Goal: Navigation & Orientation: Find specific page/section

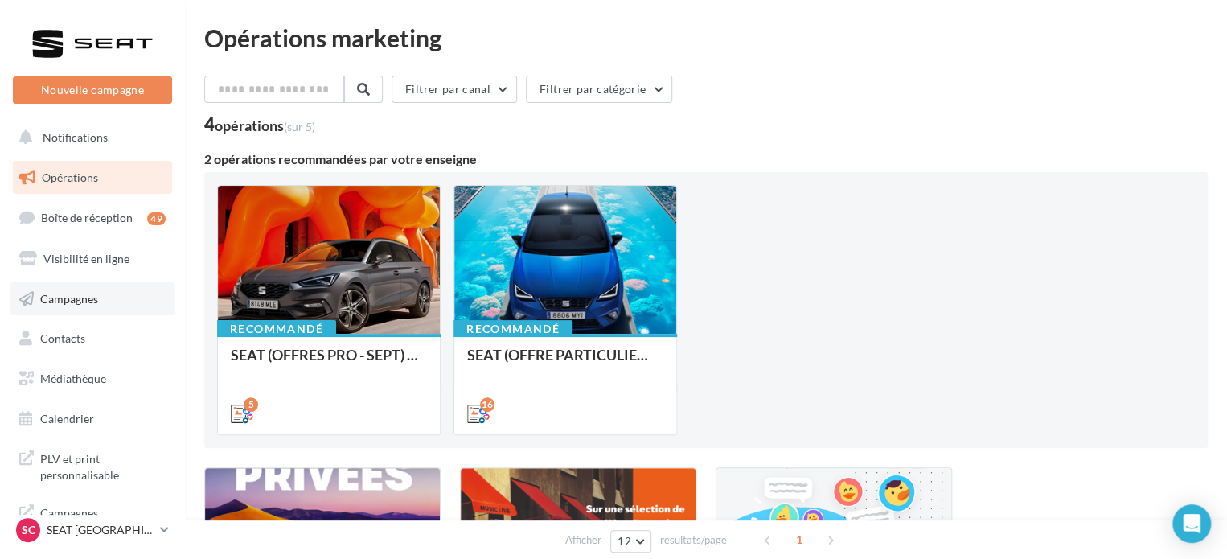
click at [97, 295] on span "Campagnes" at bounding box center [69, 298] width 58 height 14
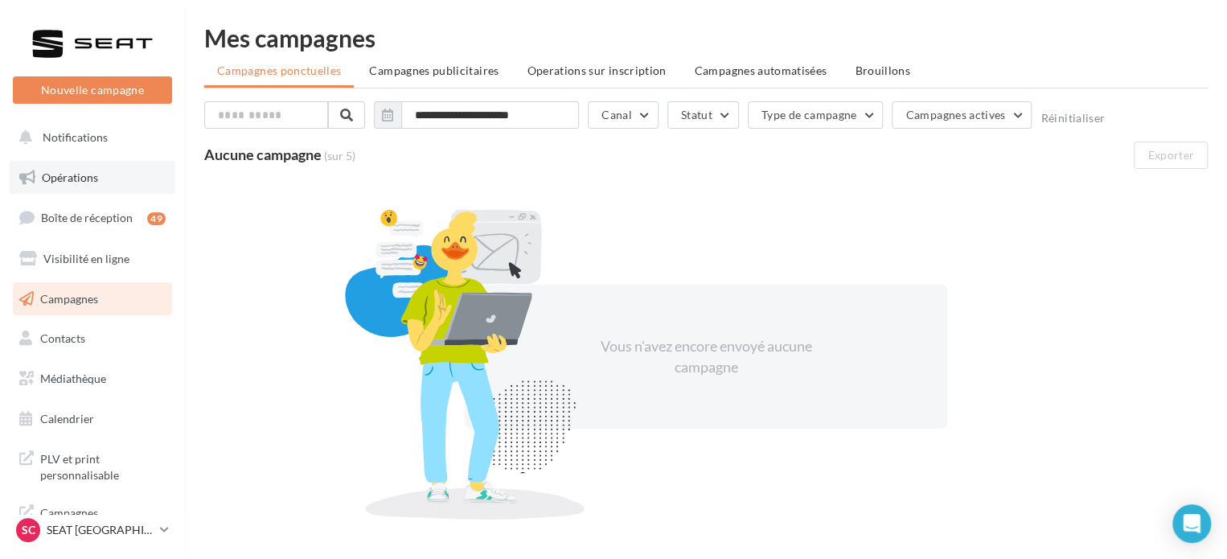
click at [52, 178] on span "Opérations" at bounding box center [70, 177] width 56 height 14
